Goal: Transaction & Acquisition: Download file/media

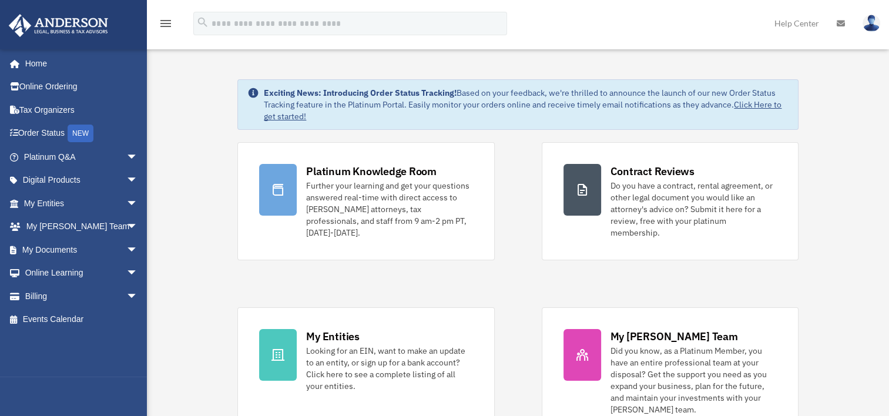
click at [105, 197] on link "My Entities arrow_drop_down" at bounding box center [82, 204] width 148 height 24
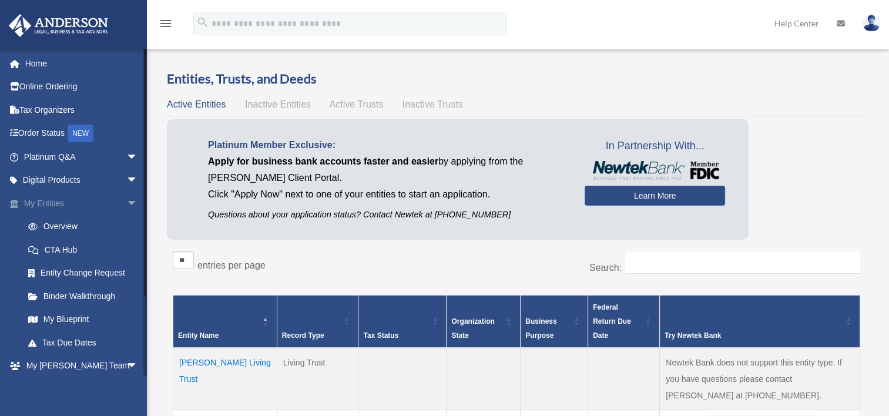
click at [126, 199] on span "arrow_drop_down" at bounding box center [138, 204] width 24 height 24
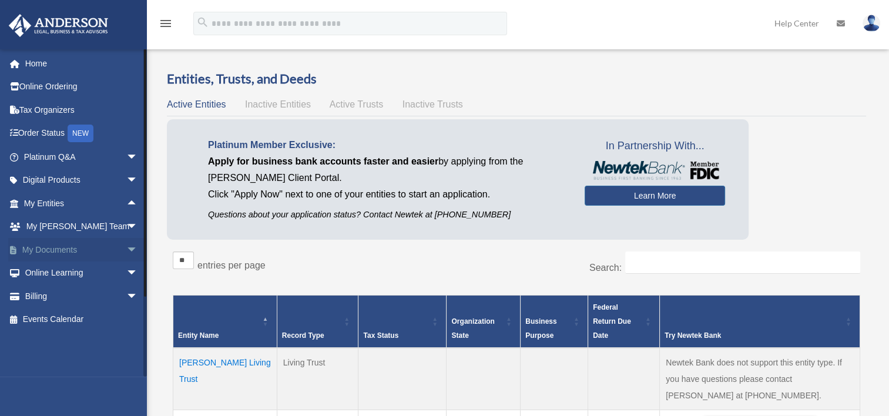
click at [130, 246] on span "arrow_drop_down" at bounding box center [138, 250] width 24 height 24
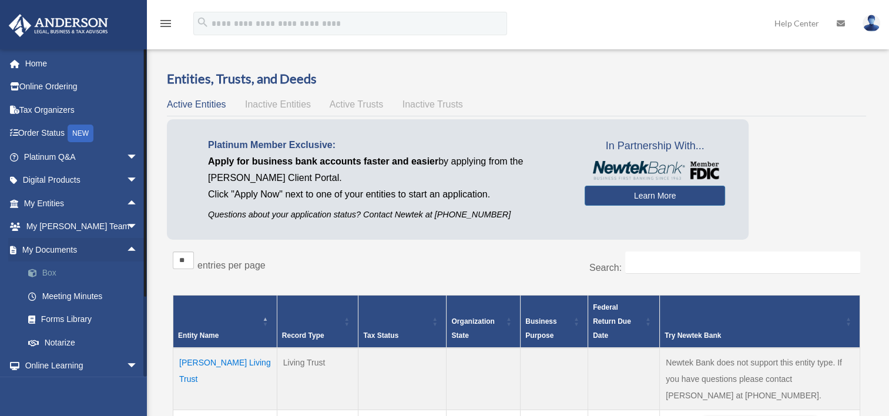
click at [69, 269] on link "Box" at bounding box center [85, 274] width 139 height 24
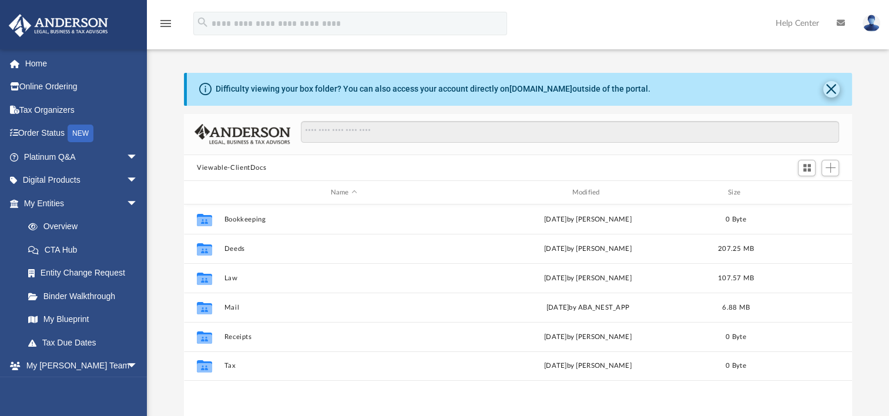
scroll to position [258, 658]
click at [830, 90] on button "Close" at bounding box center [831, 89] width 16 height 16
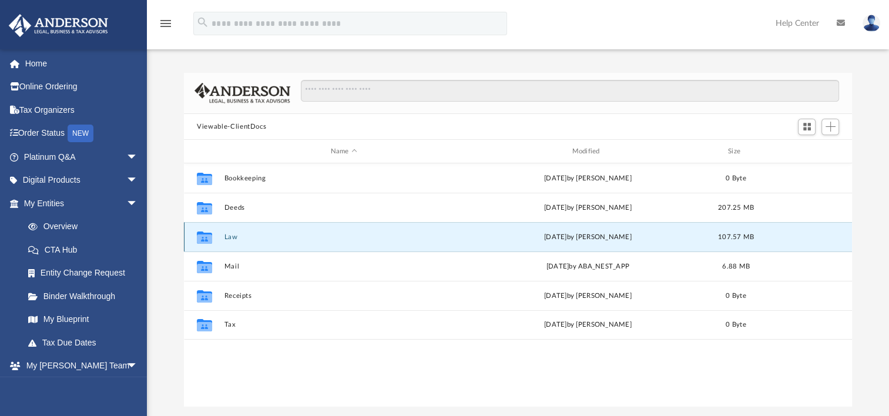
click at [229, 237] on button "Law" at bounding box center [344, 237] width 239 height 8
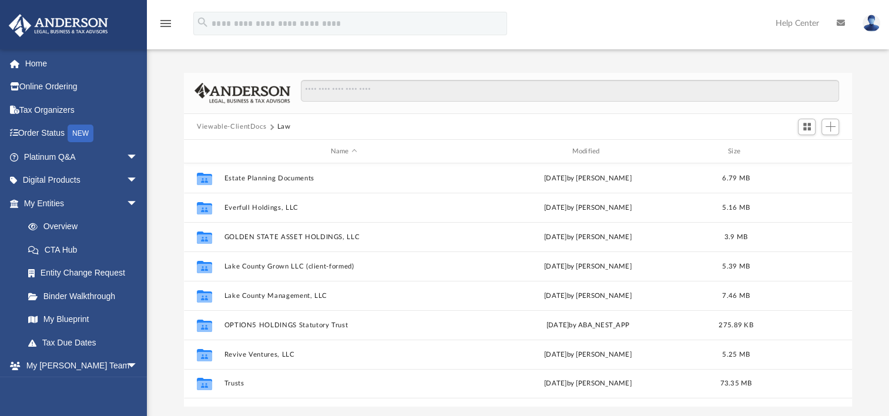
click at [250, 123] on button "Viewable-ClientDocs" at bounding box center [231, 127] width 69 height 11
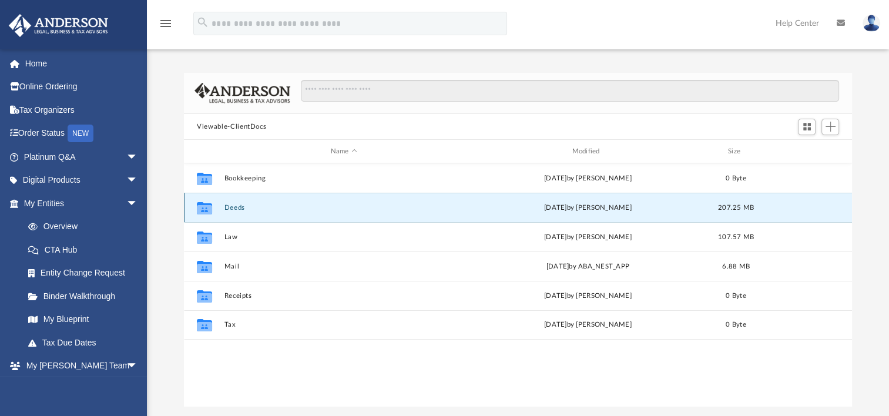
click at [237, 209] on button "Deeds" at bounding box center [344, 208] width 239 height 8
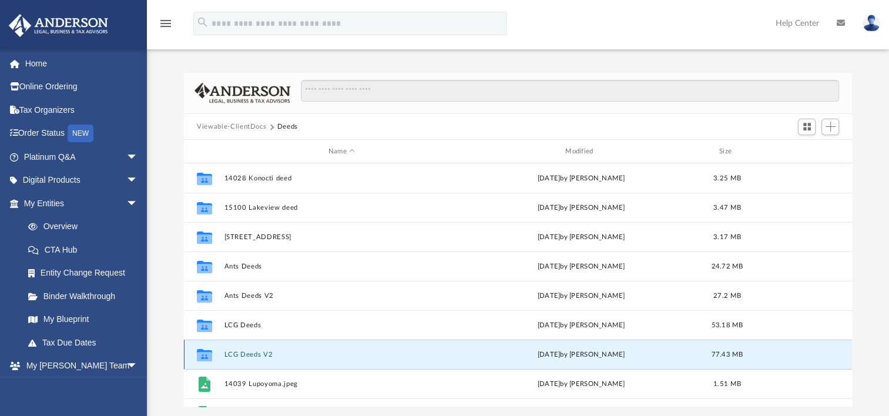
click at [244, 353] on button "LCG Deeds V2" at bounding box center [342, 355] width 234 height 8
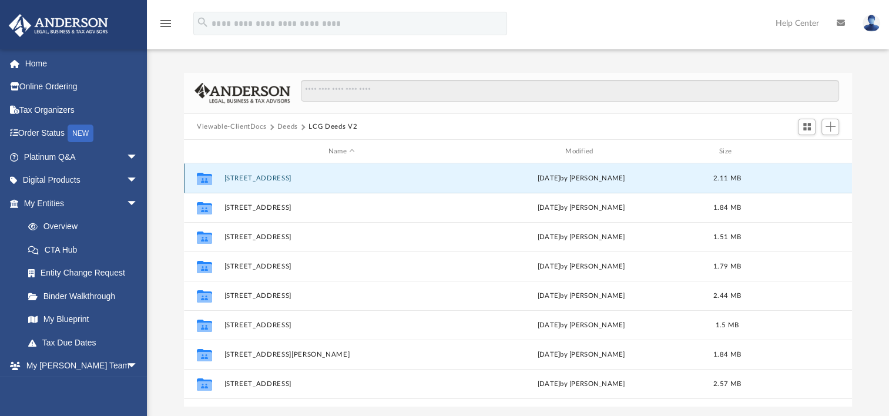
click at [271, 175] on button "[STREET_ADDRESS]" at bounding box center [342, 179] width 234 height 8
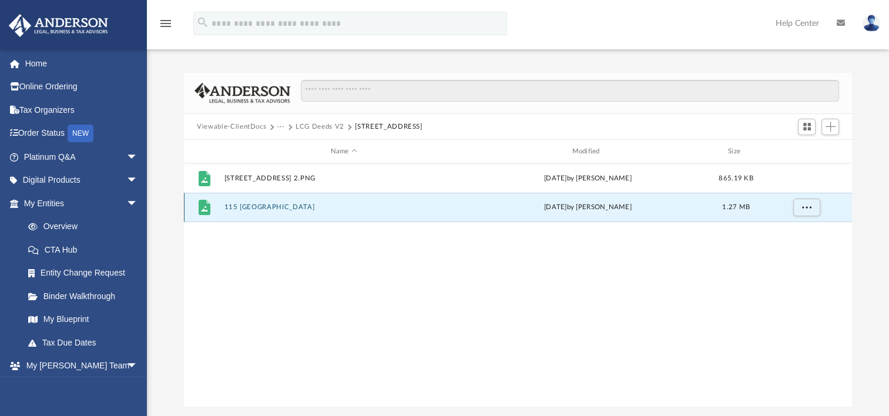
click at [256, 205] on button "115 [GEOGRAPHIC_DATA]" at bounding box center [344, 207] width 239 height 8
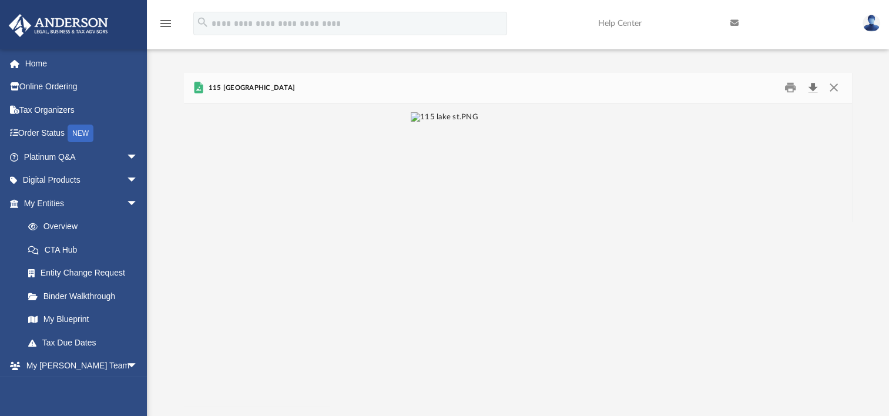
click at [812, 87] on button "Download" at bounding box center [812, 88] width 21 height 18
click at [197, 259] on button "Preview" at bounding box center [197, 255] width 26 height 33
click at [813, 88] on button "Download" at bounding box center [812, 88] width 21 height 18
